Goal: Task Accomplishment & Management: Complete application form

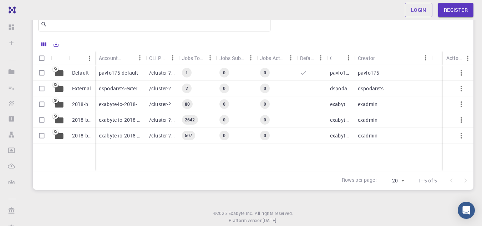
scroll to position [37, 0]
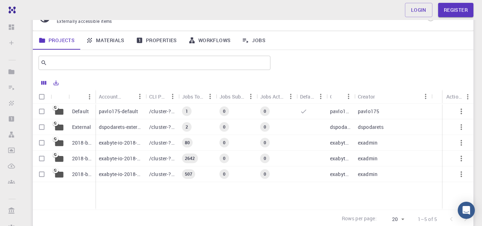
click at [114, 108] on p "pavlo175-default" at bounding box center [118, 111] width 39 height 7
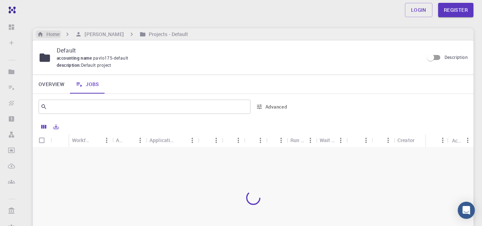
click at [60, 37] on div "Home" at bounding box center [48, 34] width 25 height 8
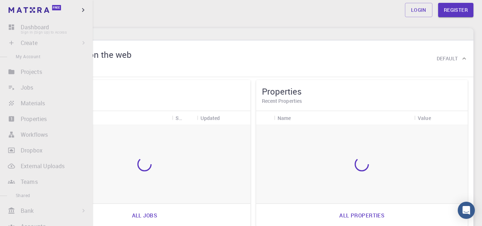
click at [40, 25] on li "Dashboard Sign In (Sign Up) to Access" at bounding box center [46, 27] width 93 height 14
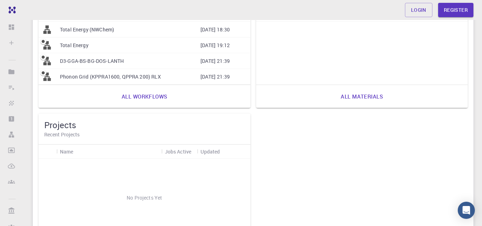
scroll to position [367, 0]
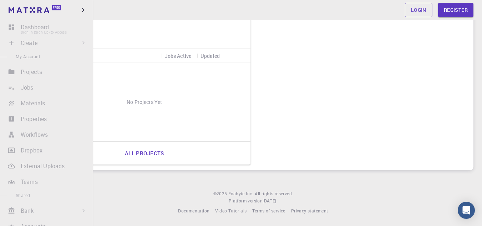
click at [28, 25] on li "Dashboard Sign In (Sign Up) to Access" at bounding box center [46, 27] width 93 height 14
click at [34, 46] on li "Create Sign In (Sign Up) to Access New Job New Material Create Material Upload …" at bounding box center [46, 43] width 93 height 14
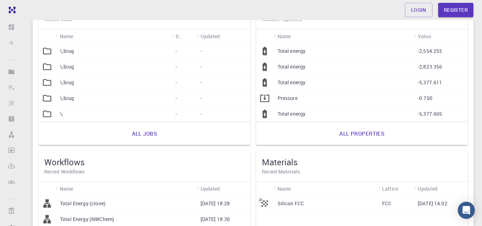
scroll to position [0, 0]
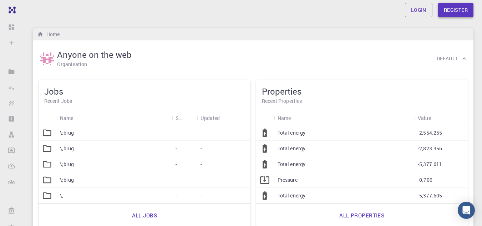
click at [451, 16] on link "Register" at bounding box center [455, 10] width 35 height 14
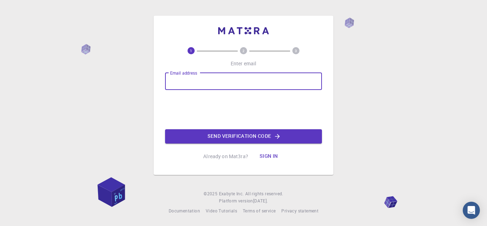
click at [241, 75] on input "Email address" at bounding box center [243, 81] width 157 height 17
type input "[EMAIL_ADDRESS][DOMAIN_NAME]"
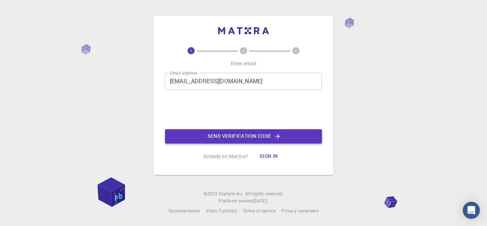
click at [213, 143] on button "Send verification code" at bounding box center [243, 136] width 157 height 14
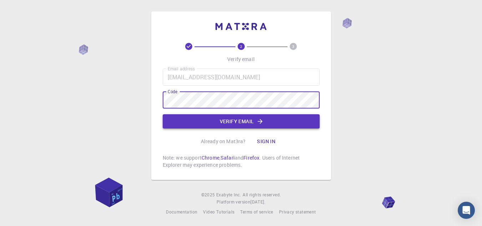
click at [240, 120] on button "Verify email" at bounding box center [241, 121] width 157 height 14
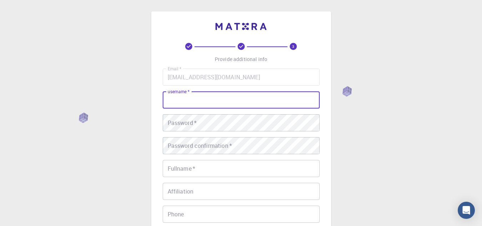
click at [218, 102] on input "username   *" at bounding box center [241, 99] width 157 height 17
type input "Balbin5"
click at [212, 111] on div "Email   * [EMAIL_ADDRESS][DOMAIN_NAME] Email   * username   * Balbin5 username …" at bounding box center [241, 166] width 157 height 196
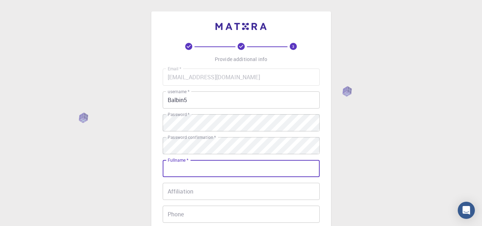
click at [186, 165] on input "Fullname   *" at bounding box center [241, 168] width 157 height 17
type input "[PERSON_NAME]"
click at [189, 200] on div "Email   * [EMAIL_ADDRESS][DOMAIN_NAME] Email   * username   * Balbin5 username …" at bounding box center [241, 166] width 157 height 196
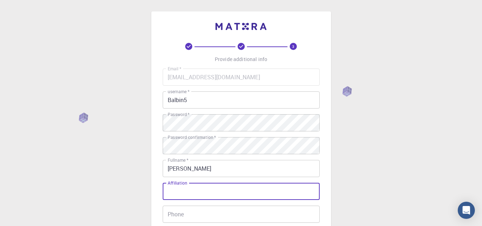
click at [189, 188] on input "Affiliation" at bounding box center [241, 191] width 157 height 17
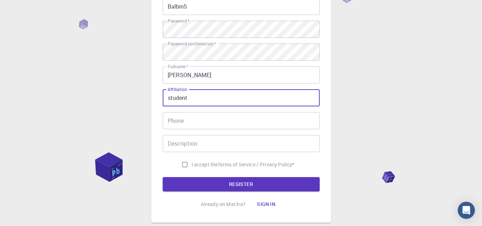
scroll to position [95, 0]
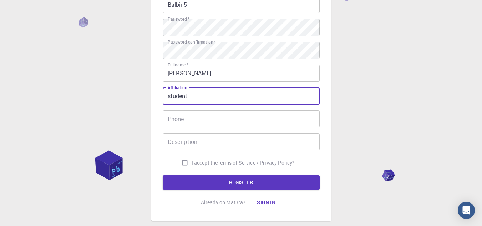
type input "student"
click at [185, 164] on input "I accept the Terms of Service / Privacy Policy *" at bounding box center [185, 163] width 14 height 14
checkbox input "true"
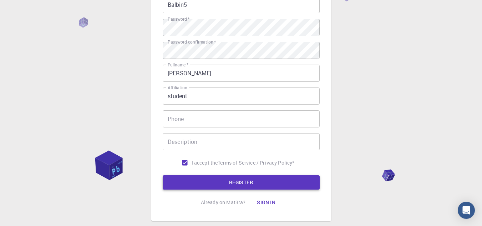
click at [236, 183] on button "REGISTER" at bounding box center [241, 182] width 157 height 14
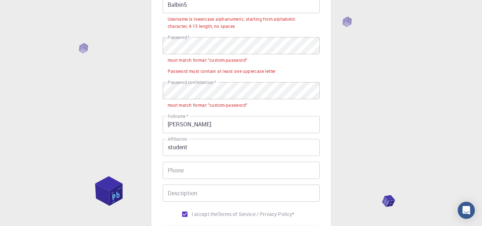
scroll to position [53, 0]
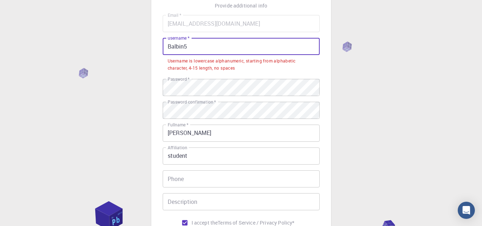
click at [196, 46] on input "Balbin5" at bounding box center [241, 46] width 157 height 17
click at [172, 46] on input "Balbin5" at bounding box center [241, 46] width 157 height 17
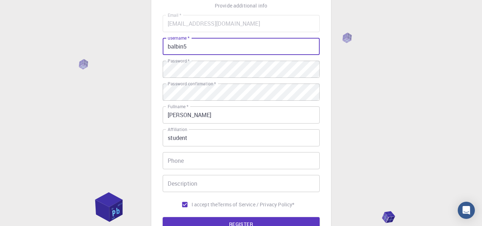
type input "balbin5"
click at [321, 67] on div "3 Provide additional info Email   * [EMAIL_ADDRESS][DOMAIN_NAME] Email   * user…" at bounding box center [241, 110] width 180 height 305
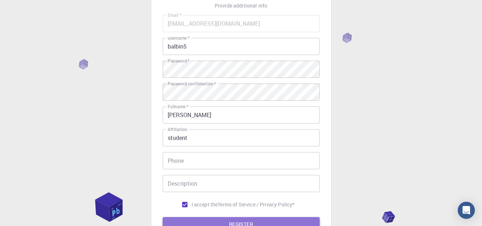
click at [246, 220] on button "REGISTER" at bounding box center [241, 224] width 157 height 14
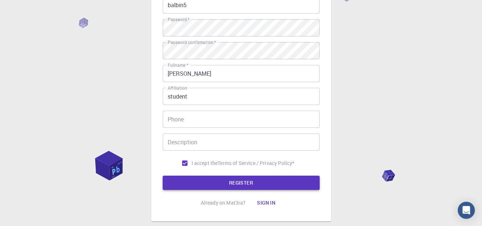
scroll to position [95, 0]
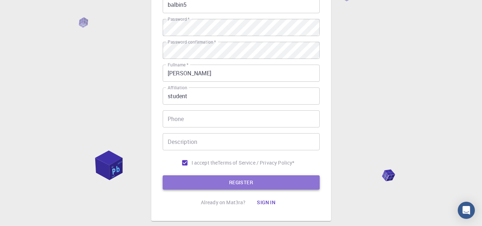
click at [224, 185] on button "REGISTER" at bounding box center [241, 182] width 157 height 14
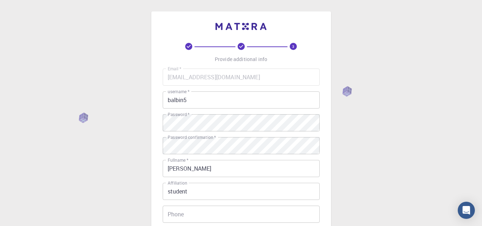
scroll to position [137, 0]
